Goal: Find specific page/section: Find specific page/section

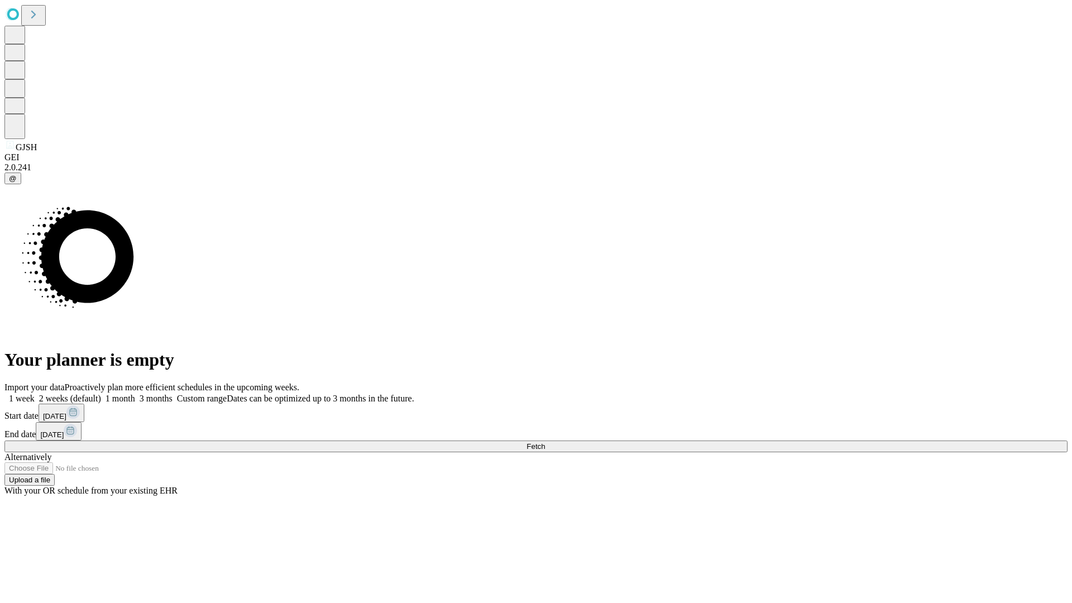
click at [545, 442] on span "Fetch" at bounding box center [536, 446] width 18 height 8
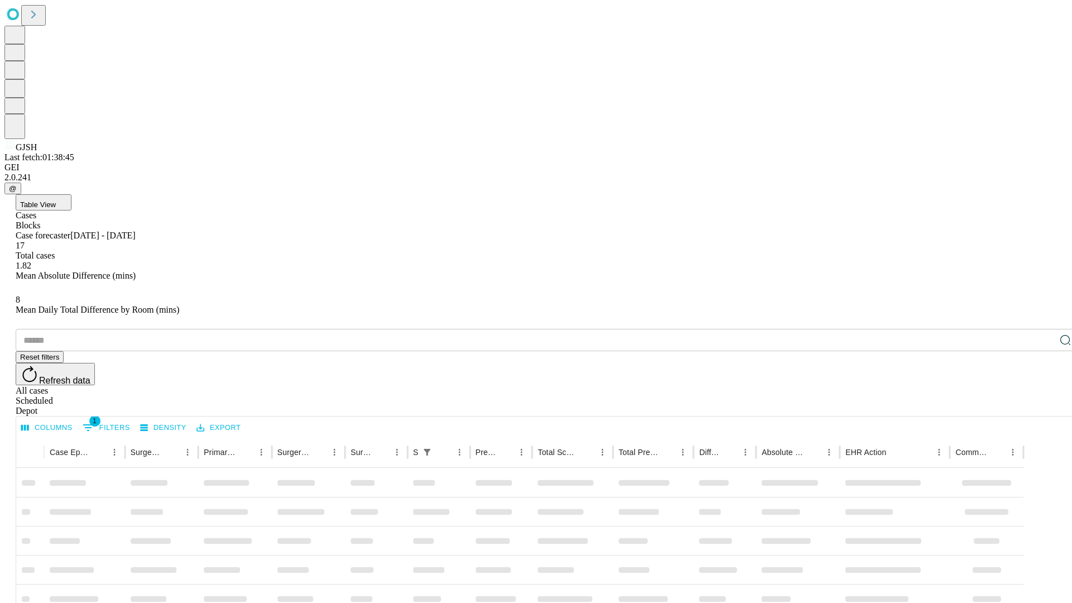
click at [1043, 406] on div "Depot" at bounding box center [547, 411] width 1063 height 10
